Goal: Information Seeking & Learning: Learn about a topic

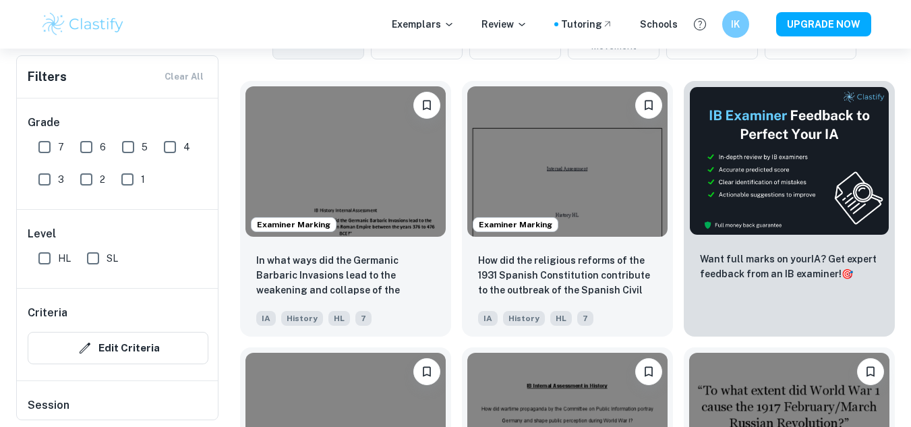
scroll to position [402, 0]
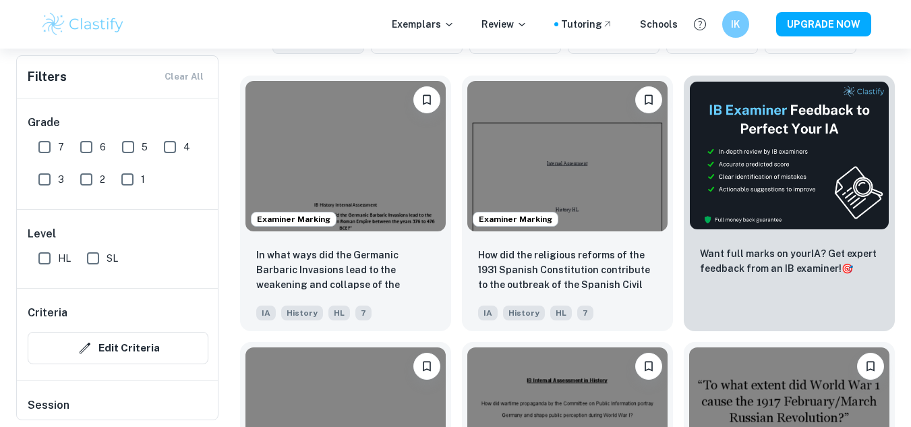
click at [41, 260] on input "HL" at bounding box center [44, 258] width 27 height 27
checkbox input "true"
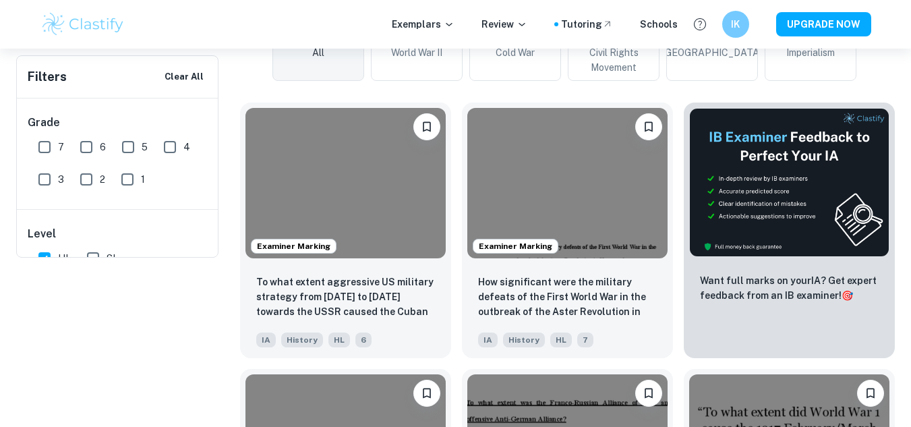
scroll to position [0, 0]
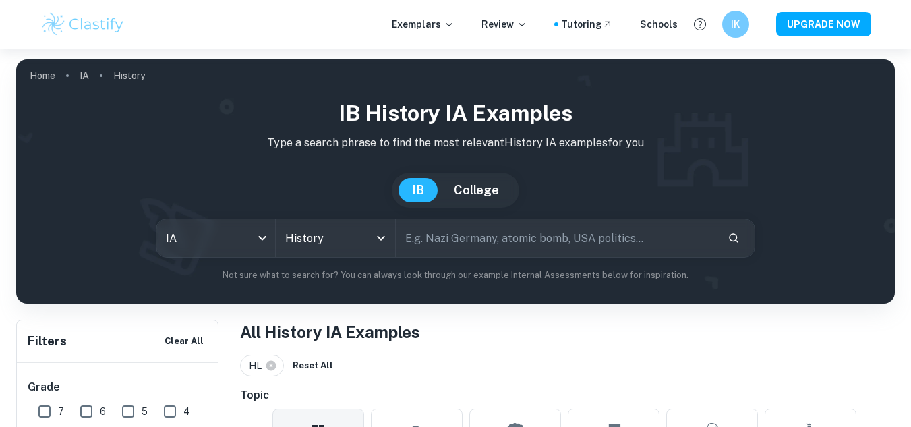
click at [659, 241] on input "text" at bounding box center [557, 238] width 322 height 38
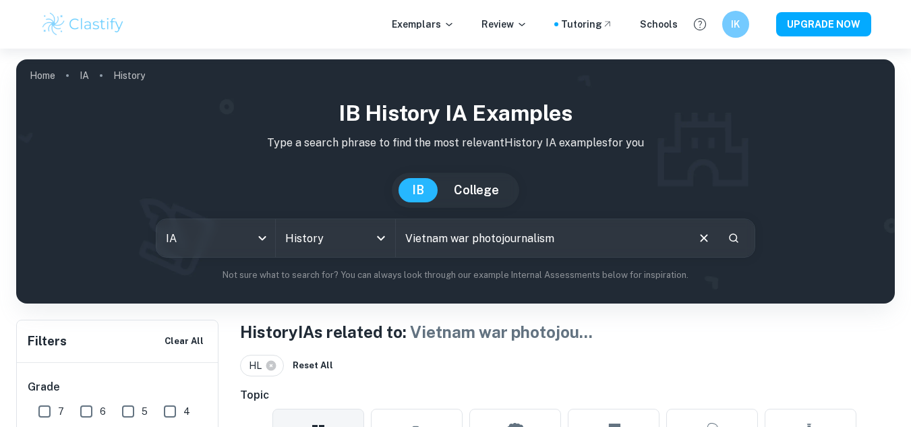
click at [482, 241] on input "Vietnam war photojournalism" at bounding box center [541, 238] width 291 height 38
click at [270, 367] on icon at bounding box center [271, 366] width 12 height 12
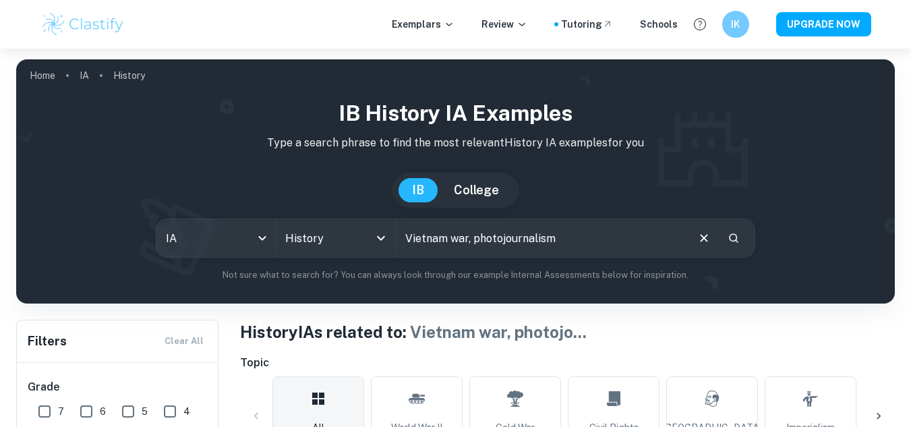
click at [637, 234] on input "Vietnam war, photojournalism" at bounding box center [541, 238] width 291 height 38
type input "Vietnam war, photography"
